Goal: Information Seeking & Learning: Check status

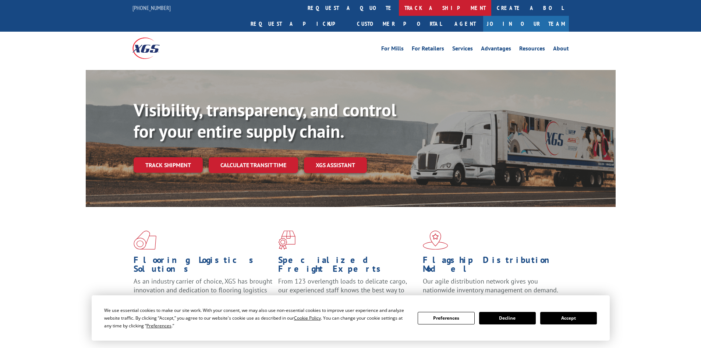
click at [399, 12] on link "track a shipment" at bounding box center [445, 8] width 92 height 16
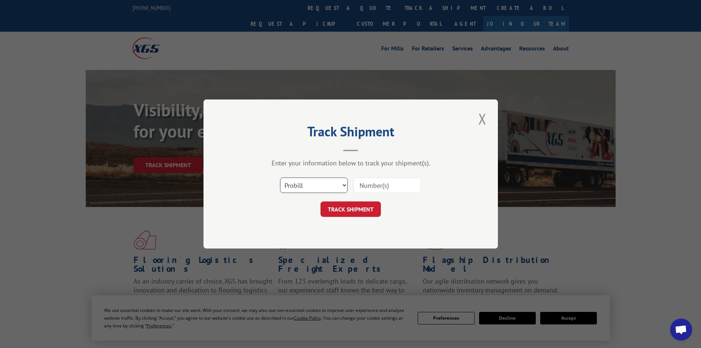
click at [325, 184] on select "Select category... Probill BOL PO" at bounding box center [314, 184] width 68 height 15
select select "bol"
click at [280, 177] on select "Select category... Probill BOL PO" at bounding box center [314, 184] width 68 height 15
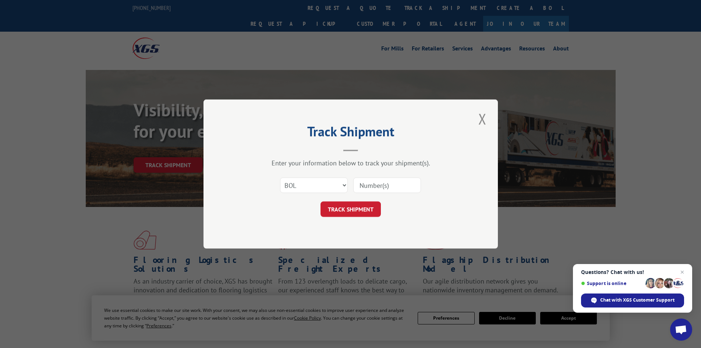
click at [372, 186] on input at bounding box center [387, 184] width 68 height 15
paste input "423975"
type input "423975"
click at [370, 214] on button "TRACK SHIPMENT" at bounding box center [351, 208] width 60 height 15
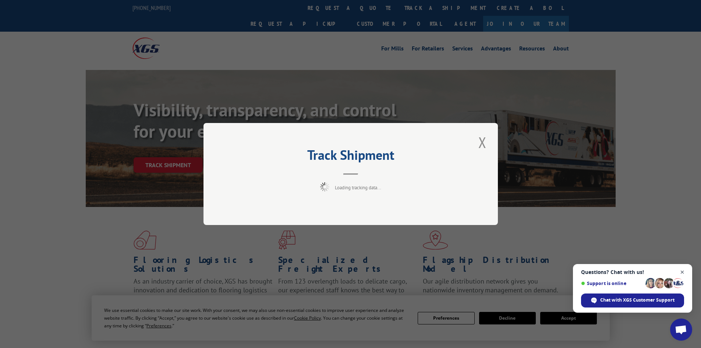
click at [682, 271] on span "Open chat" at bounding box center [682, 272] width 9 height 9
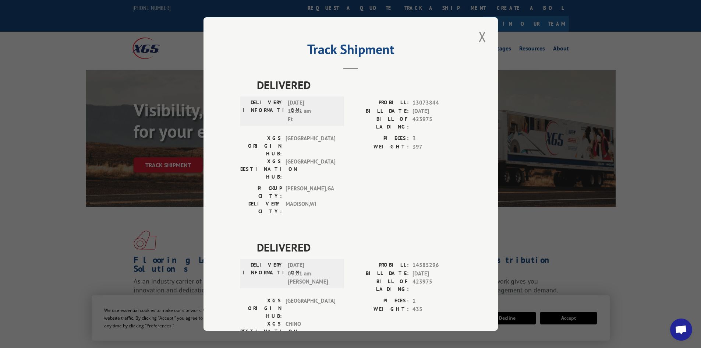
click at [476, 39] on button "Close modal" at bounding box center [482, 37] width 13 height 20
